Goal: Transaction & Acquisition: Book appointment/travel/reservation

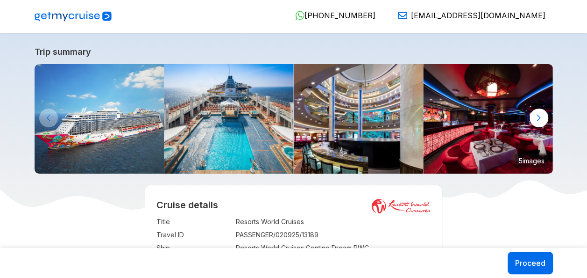
click at [536, 119] on div at bounding box center [539, 117] width 19 height 19
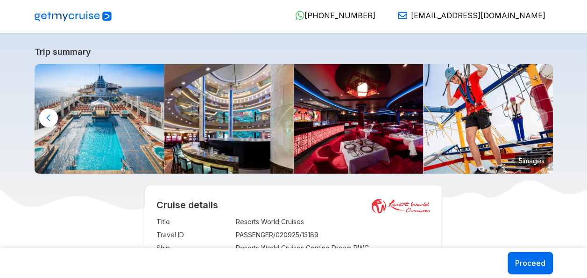
click at [536, 119] on img at bounding box center [488, 118] width 130 height 109
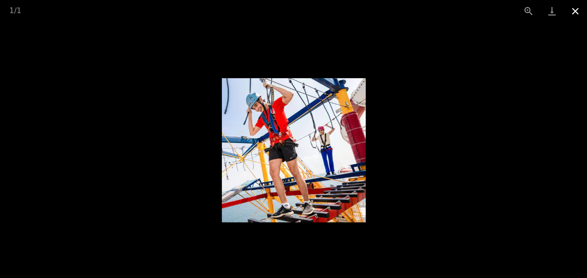
click at [576, 11] on button "Close gallery" at bounding box center [575, 11] width 23 height 22
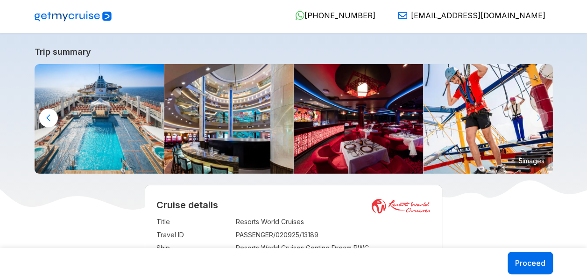
click at [49, 115] on div at bounding box center [48, 117] width 19 height 19
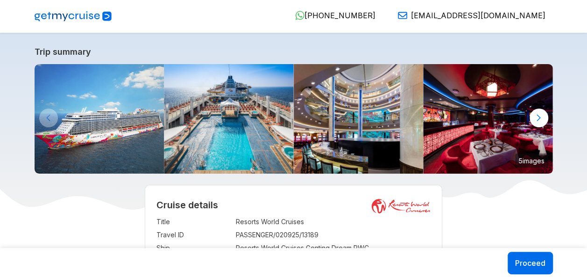
click at [49, 115] on img at bounding box center [100, 118] width 130 height 109
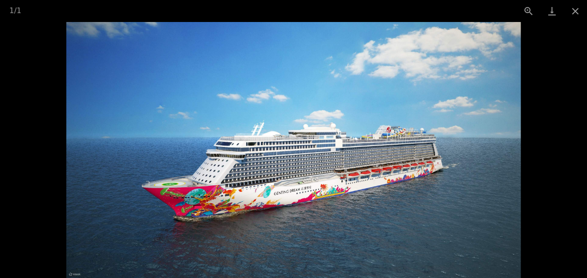
click at [443, 264] on img at bounding box center [293, 150] width 454 height 256
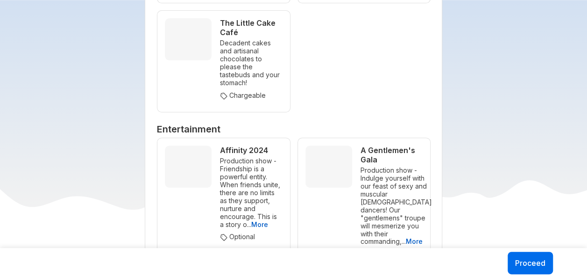
scroll to position [1919, 0]
